Goal: Task Accomplishment & Management: Use online tool/utility

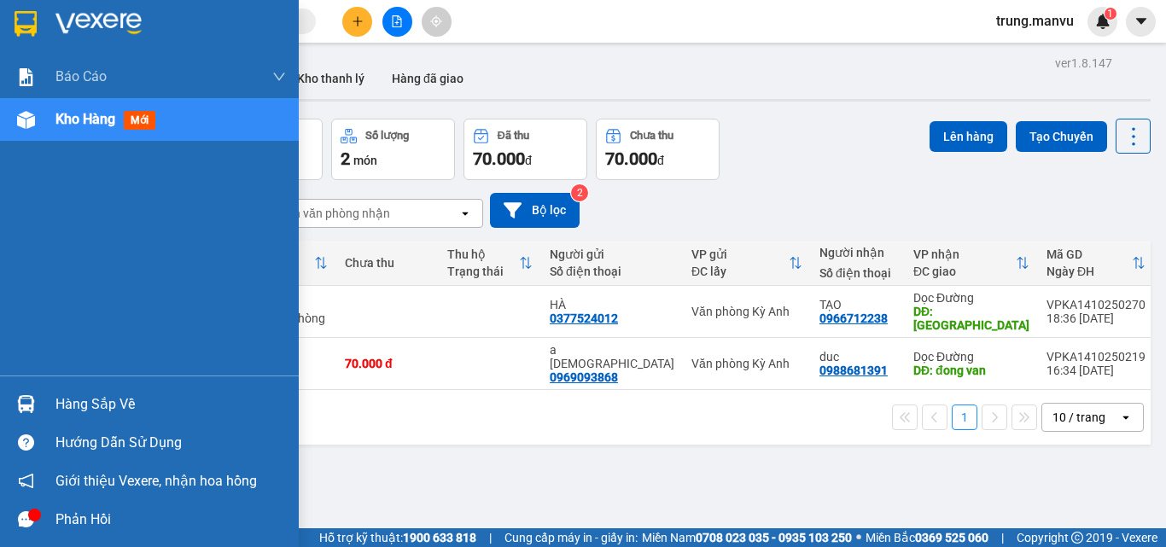
click at [30, 405] on img at bounding box center [26, 404] width 18 height 18
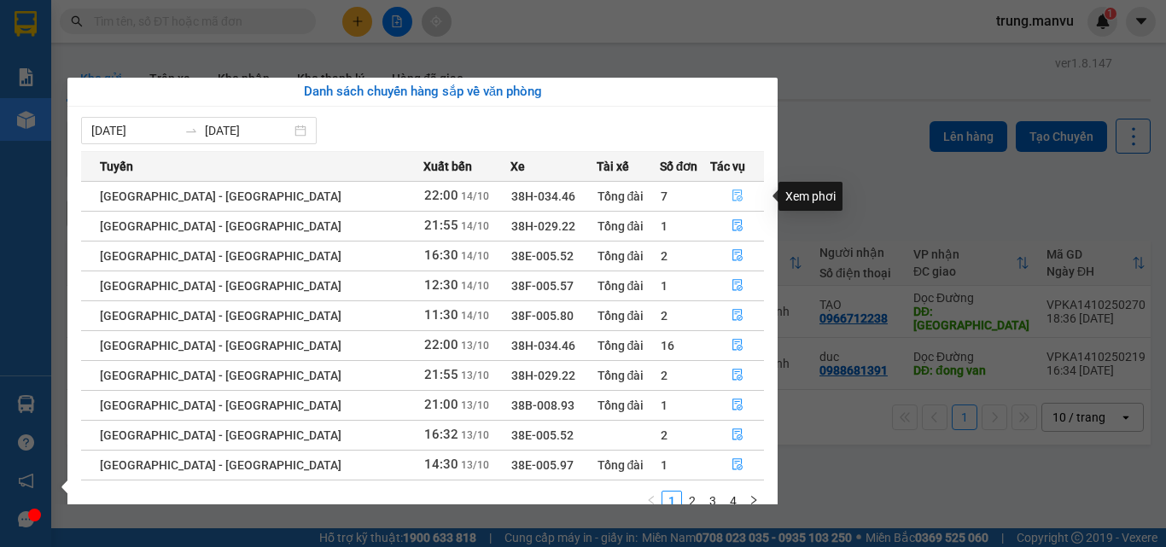
click at [739, 194] on button "button" at bounding box center [737, 196] width 52 height 27
click at [739, 194] on main "ver 1.8.147 Kho gửi Trên xe Kho nhận Kho thanh [PERSON_NAME] đã giao Đơn hàng 2…" at bounding box center [583, 264] width 1166 height 528
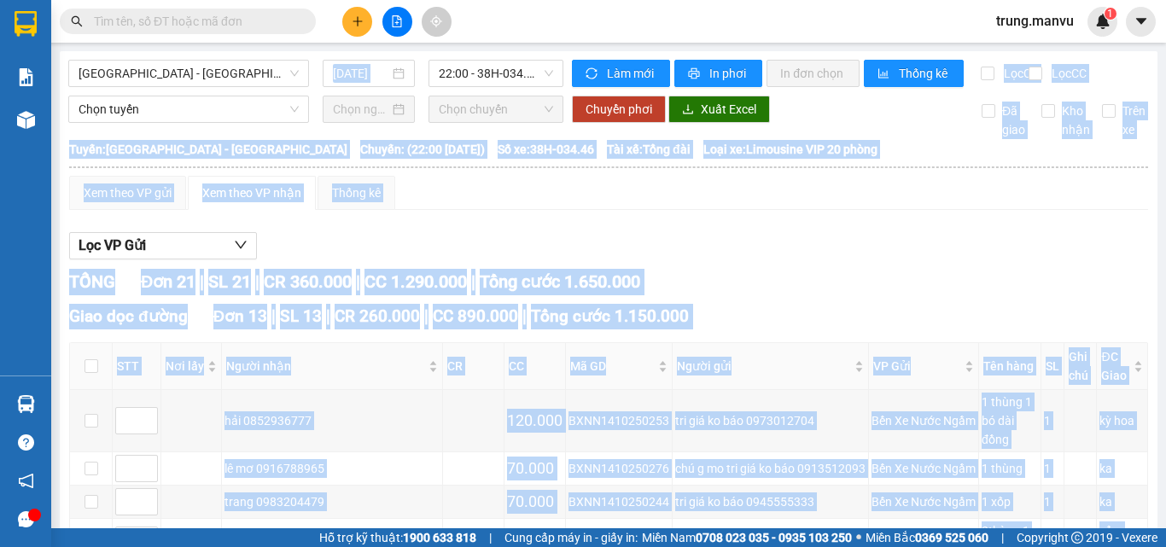
click at [832, 210] on div "Xem theo VP gửi Xem theo VP nhận Thống kê" at bounding box center [608, 193] width 1079 height 34
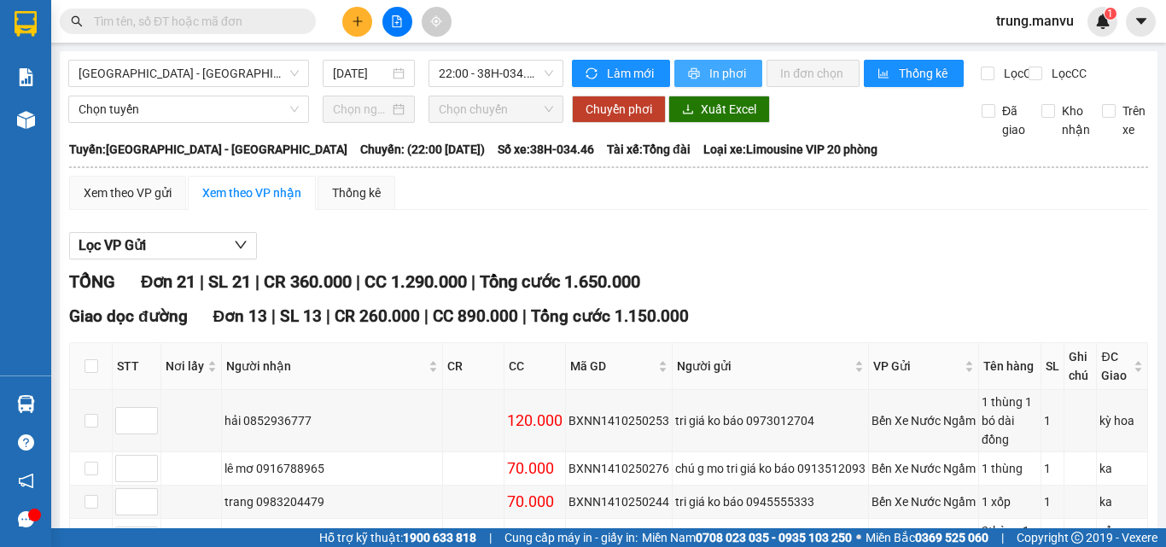
click at [709, 64] on span "In phơi" at bounding box center [728, 73] width 39 height 19
click at [537, 72] on span "22:00 - 38H-034.46" at bounding box center [496, 74] width 114 height 26
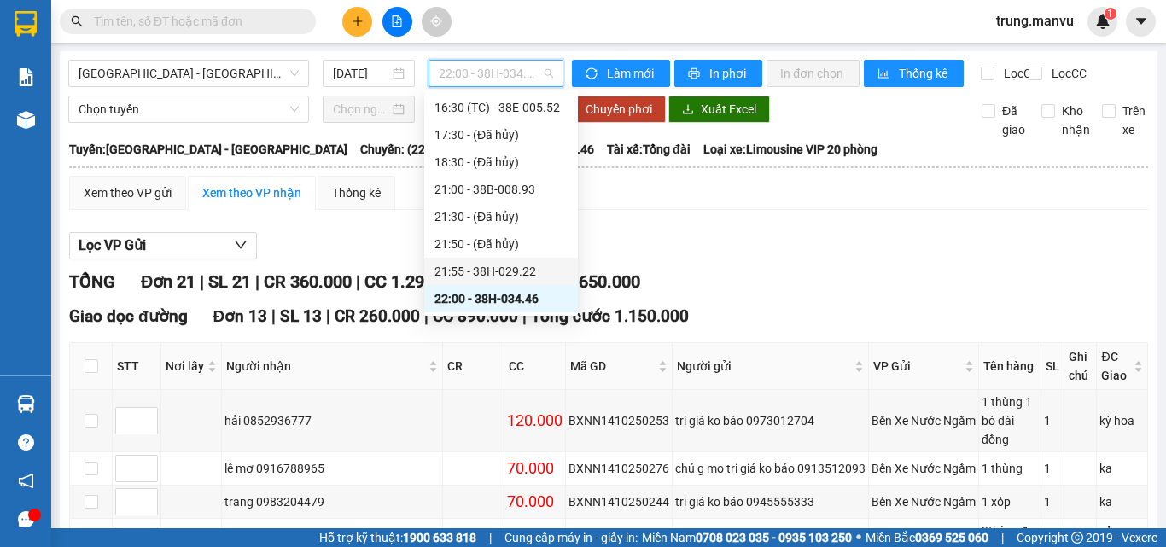
click at [530, 272] on div "21:55 - 38H-029.22" at bounding box center [501, 271] width 133 height 19
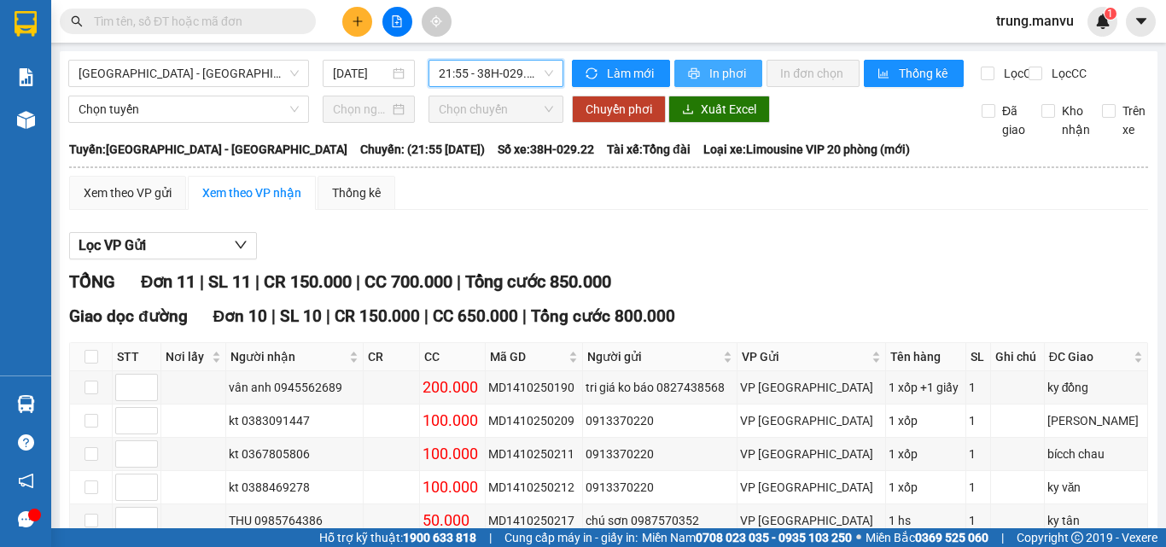
click at [729, 75] on span "In phơi" at bounding box center [728, 73] width 39 height 19
click at [254, 21] on input "text" at bounding box center [194, 21] width 201 height 19
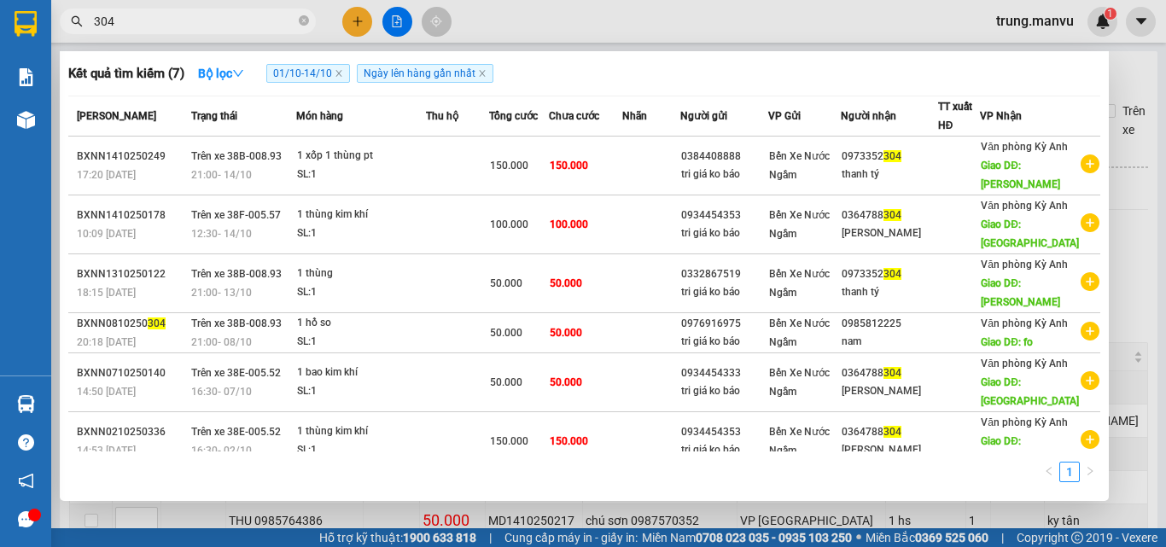
type input "304"
click at [309, 23] on span "304" at bounding box center [188, 22] width 256 height 26
click at [305, 22] on icon "close-circle" at bounding box center [304, 20] width 10 height 10
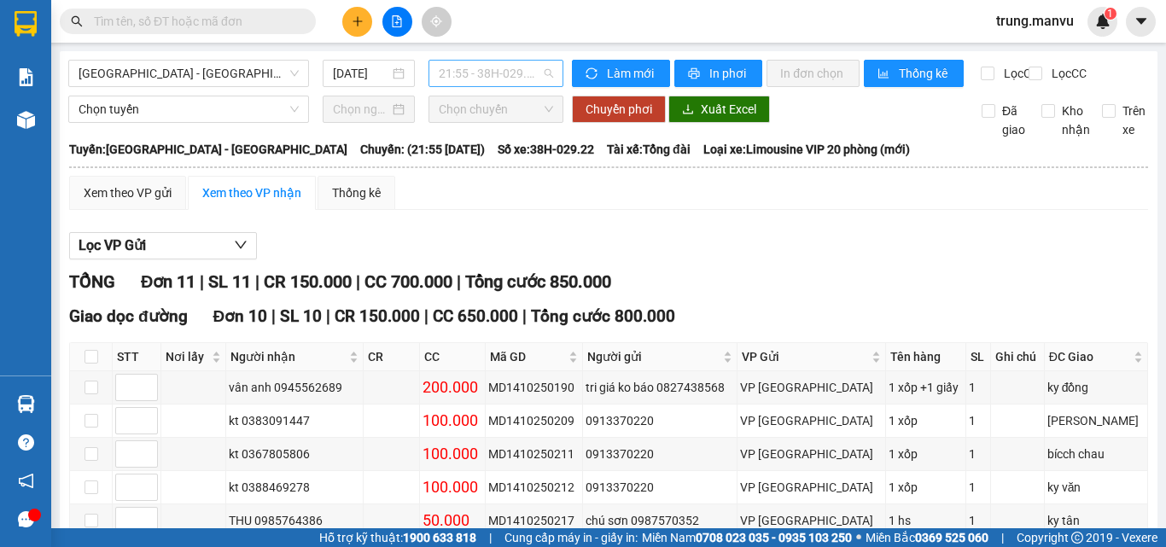
click at [539, 73] on span "21:55 - 38H-029.22" at bounding box center [496, 74] width 114 height 26
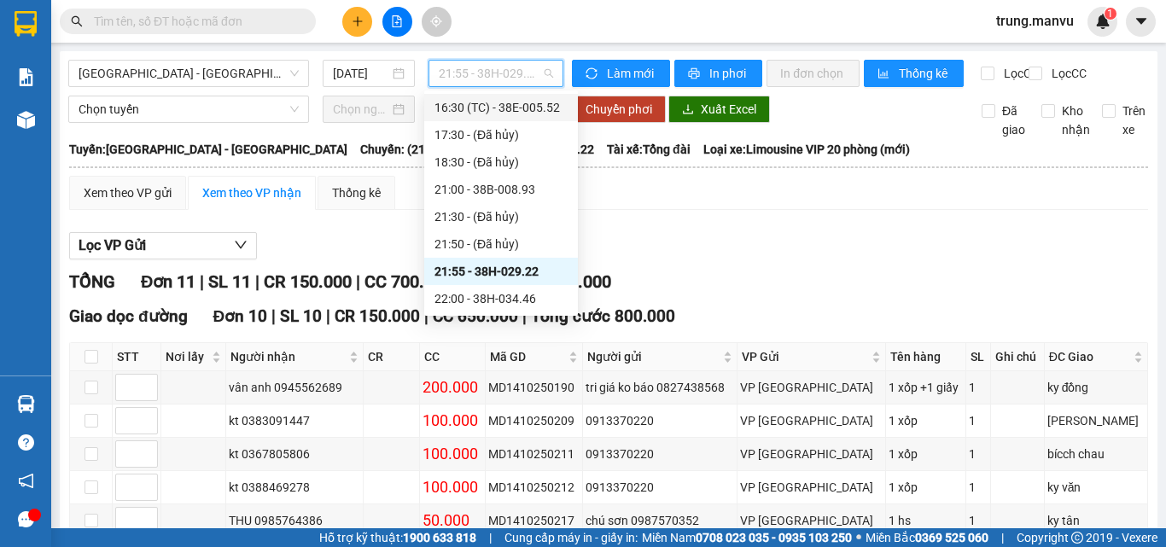
click at [527, 102] on div "16:30 (TC) - 38E-005.52" at bounding box center [501, 107] width 133 height 19
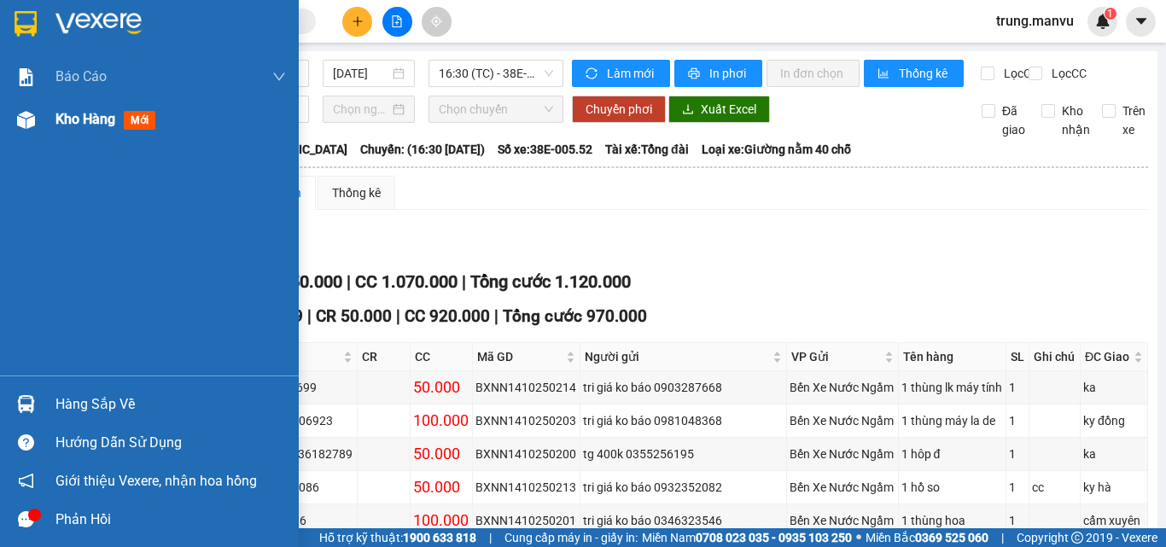
click at [132, 118] on span "mới" at bounding box center [140, 120] width 32 height 19
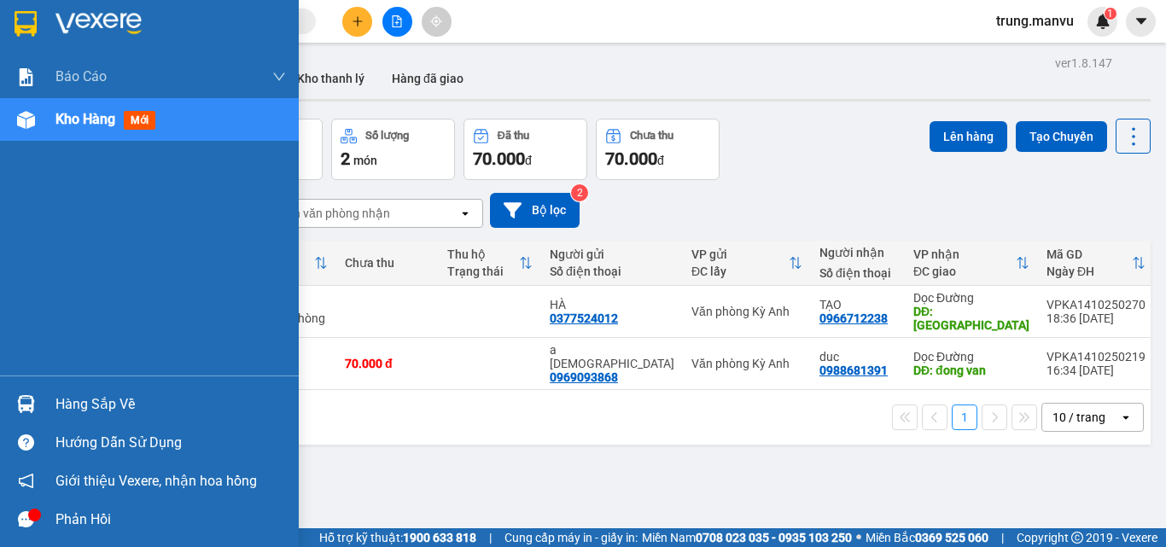
click at [26, 399] on img at bounding box center [26, 404] width 18 height 18
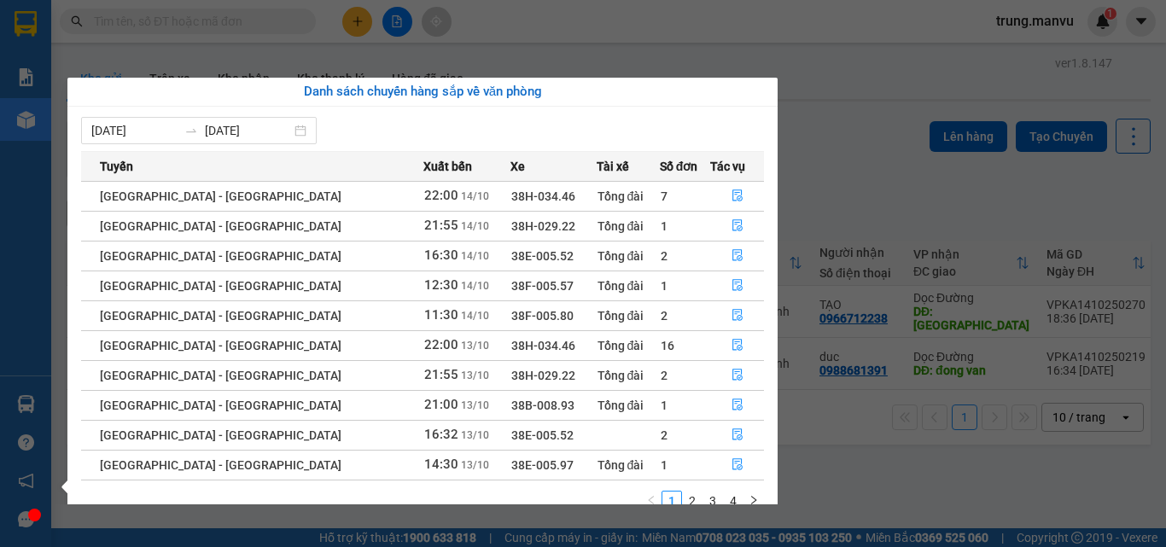
click at [856, 193] on section "Kết quả tìm kiếm ( 7 ) Bộ lọc 01/10 - 14/10 Ngày lên hàng gần nhất Mã ĐH Trạng …" at bounding box center [583, 273] width 1166 height 547
